Goal: Information Seeking & Learning: Learn about a topic

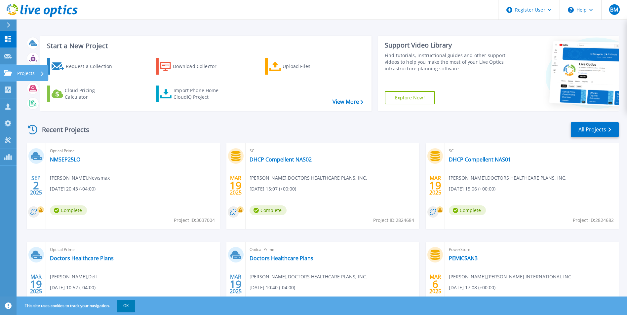
click at [13, 69] on link "Projects Projects" at bounding box center [8, 73] width 17 height 17
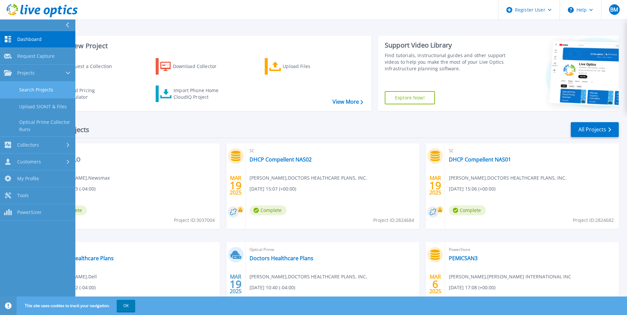
click at [37, 89] on link "Search Projects" at bounding box center [37, 90] width 75 height 17
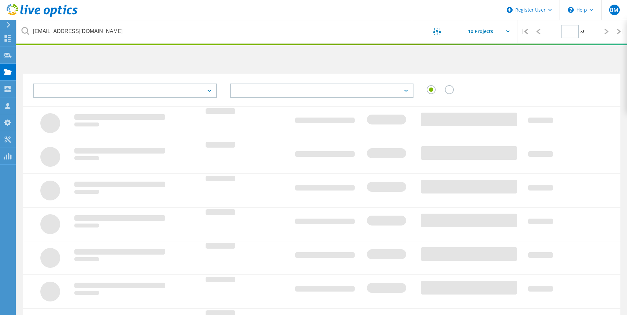
type input "1"
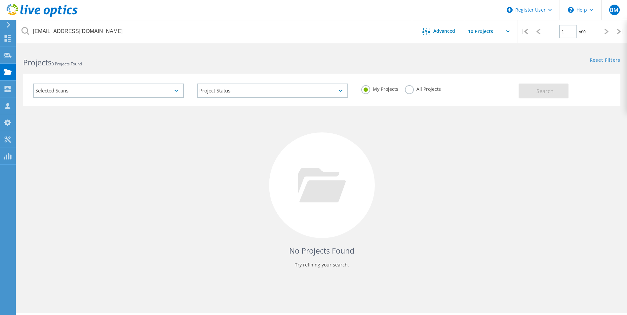
click at [411, 91] on label "All Projects" at bounding box center [423, 88] width 36 height 6
click at [0, 0] on input "All Projects" at bounding box center [0, 0] width 0 height 0
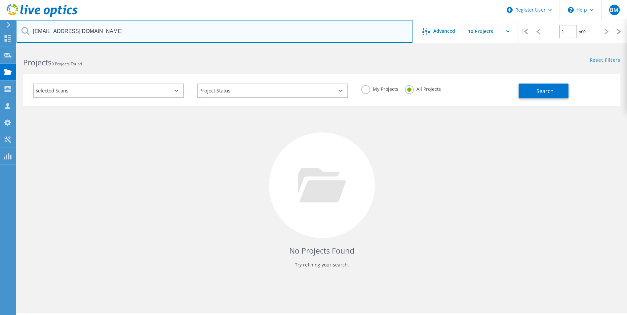
click at [181, 27] on input "[EMAIL_ADDRESS][DOMAIN_NAME]" at bounding box center [215, 31] width 396 height 23
click at [162, 33] on input "text" at bounding box center [215, 31] width 396 height 23
paste input "[EMAIL_ADDRESS][DOMAIN_NAME]"
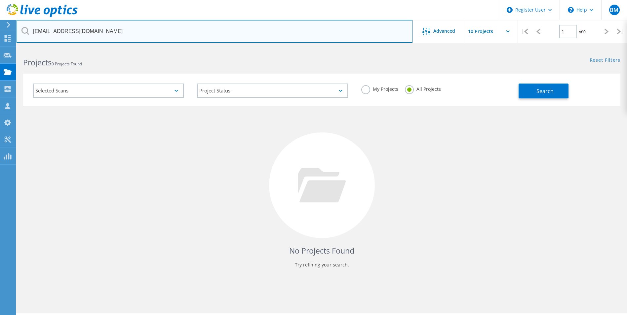
type input "[EMAIL_ADDRESS][DOMAIN_NAME]"
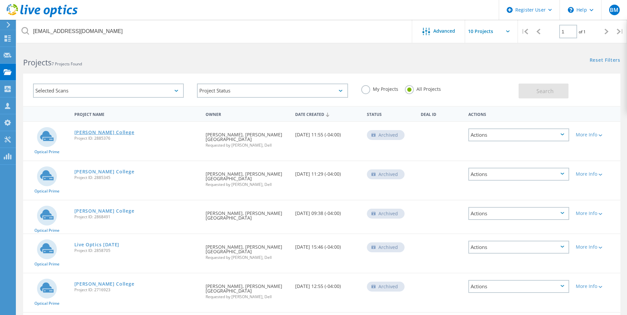
click at [90, 132] on link "[PERSON_NAME] College" at bounding box center [104, 132] width 60 height 5
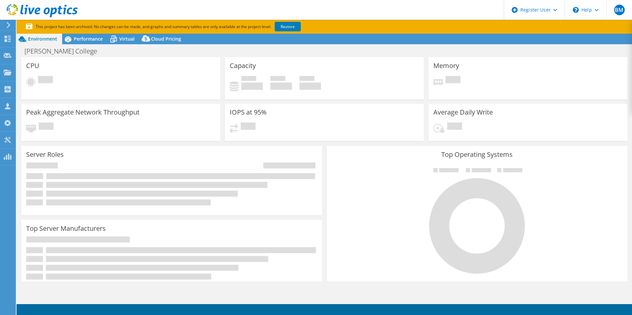
select select "USD"
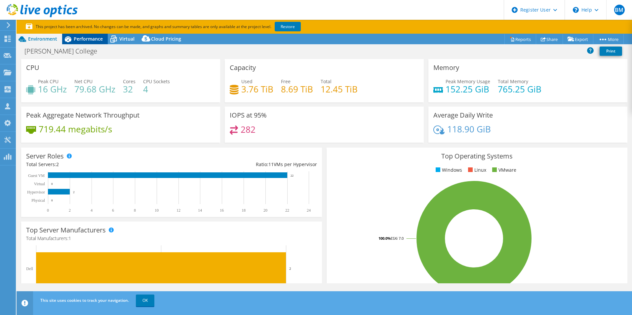
click at [87, 42] on div "Performance" at bounding box center [85, 39] width 46 height 11
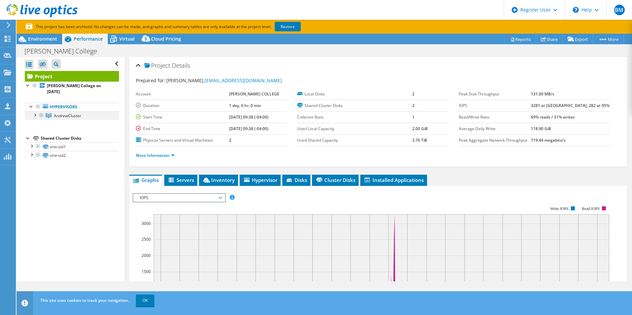
click at [33, 111] on div at bounding box center [34, 114] width 7 height 7
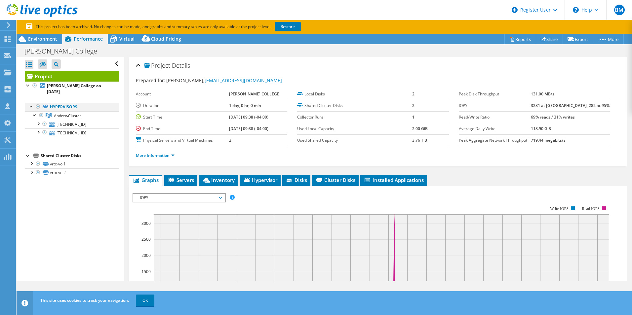
click at [32, 103] on div at bounding box center [31, 106] width 7 height 7
click at [30, 40] on span "Environment" at bounding box center [42, 39] width 29 height 6
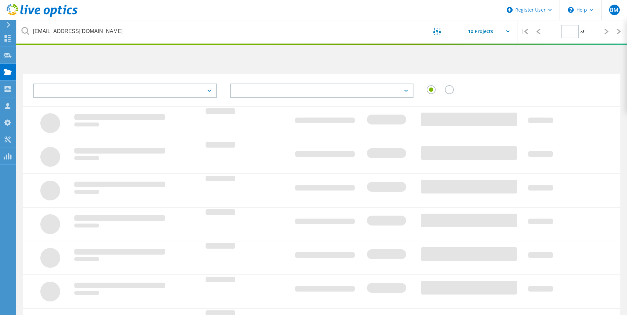
type input "1"
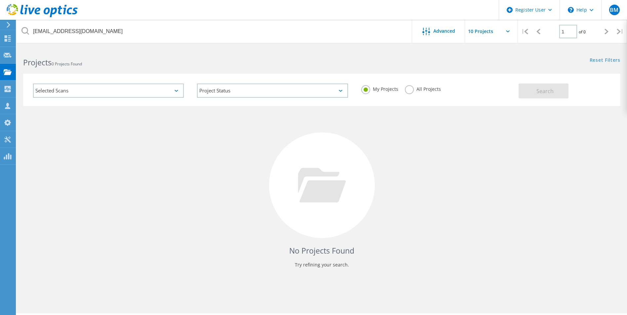
click at [410, 92] on label "All Projects" at bounding box center [423, 88] width 36 height 6
click at [0, 0] on input "All Projects" at bounding box center [0, 0] width 0 height 0
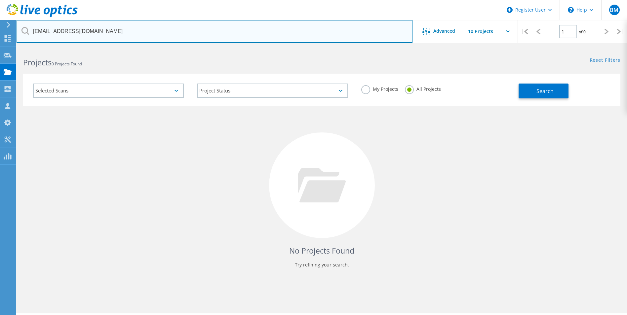
click at [152, 30] on input "[EMAIL_ADDRESS][DOMAIN_NAME]" at bounding box center [215, 31] width 396 height 23
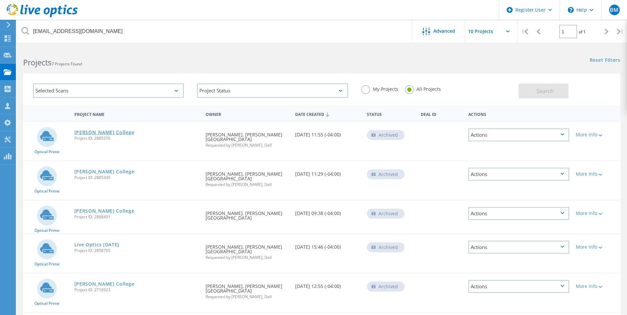
click at [104, 130] on link "[PERSON_NAME] College" at bounding box center [104, 132] width 60 height 5
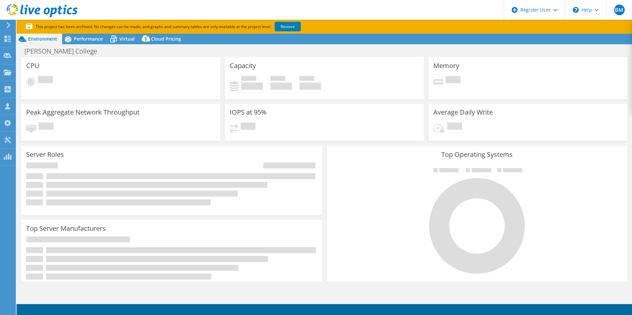
select select "USD"
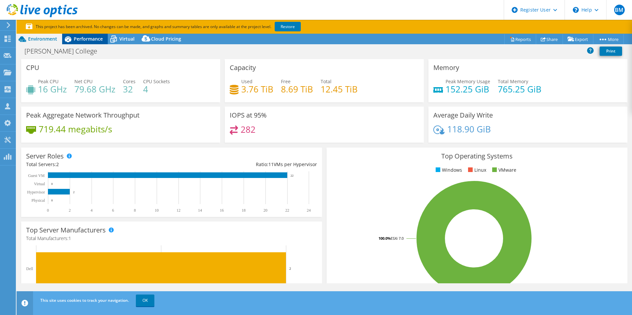
click at [97, 37] on span "Performance" at bounding box center [88, 39] width 29 height 6
